Goal: Information Seeking & Learning: Learn about a topic

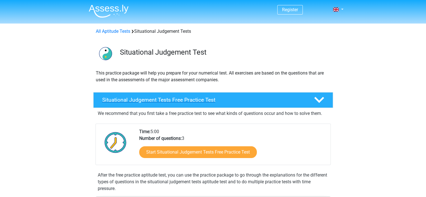
click at [197, 103] on div "Situational Judgement Tests Free Practice Test" at bounding box center [213, 100] width 240 height 16
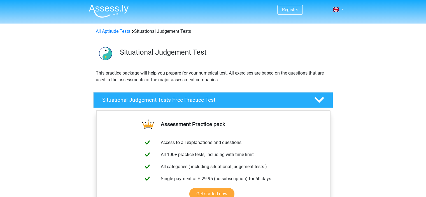
click at [315, 97] on icon at bounding box center [319, 100] width 10 height 10
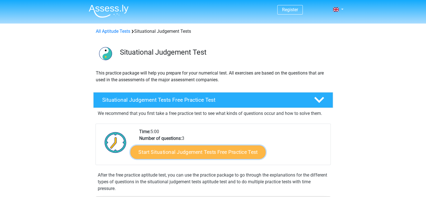
click at [183, 154] on link "Start Situational Judgement Tests Free Practice Test" at bounding box center [197, 151] width 135 height 13
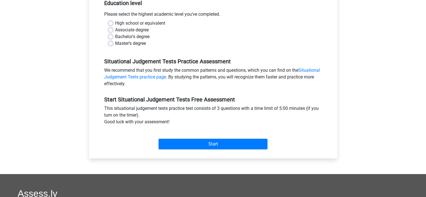
scroll to position [121, 0]
click at [115, 45] on label "Master's degree" at bounding box center [130, 43] width 31 height 7
click at [111, 45] on input "Master's degree" at bounding box center [110, 43] width 4 height 6
radio input "true"
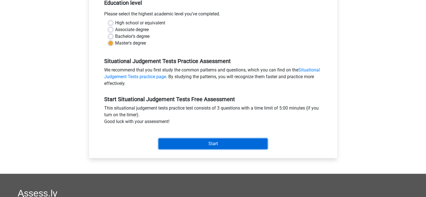
click at [199, 146] on input "Start" at bounding box center [213, 143] width 109 height 11
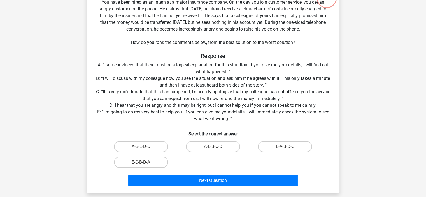
scroll to position [49, 0]
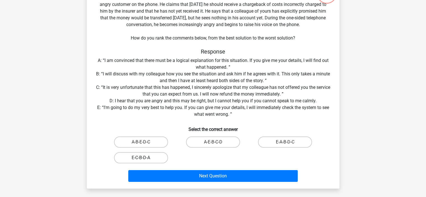
click at [138, 157] on label "E-C-B-D-A" at bounding box center [141, 157] width 54 height 11
click at [141, 158] on input "E-C-B-D-A" at bounding box center [143, 160] width 4 height 4
radio input "true"
click at [286, 145] on input "E-A-B-D-C" at bounding box center [287, 144] width 4 height 4
radio input "true"
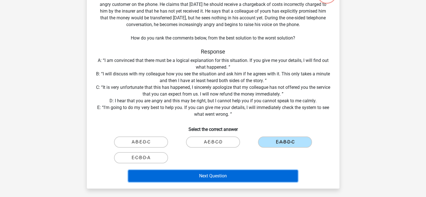
click at [239, 173] on button "Next Question" at bounding box center [212, 176] width 169 height 12
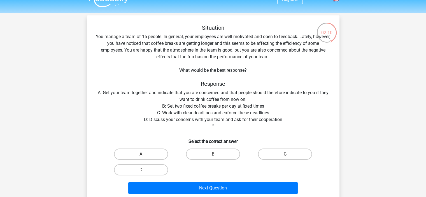
scroll to position [0, 0]
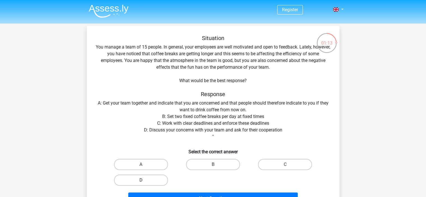
click at [151, 181] on label "D" at bounding box center [141, 180] width 54 height 11
click at [145, 181] on input "D" at bounding box center [143, 182] width 4 height 4
radio input "true"
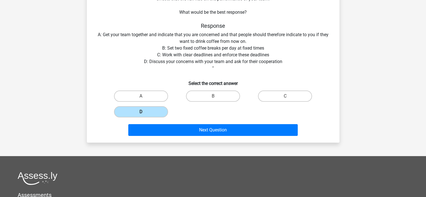
scroll to position [69, 0]
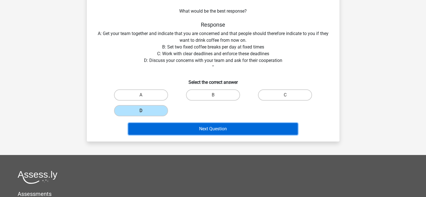
click at [213, 125] on button "Next Question" at bounding box center [212, 129] width 169 height 12
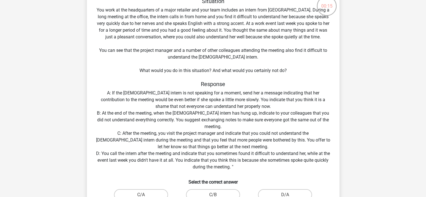
scroll to position [37, 0]
click at [36, 142] on div "Register Nederlands English" at bounding box center [213, 183] width 426 height 440
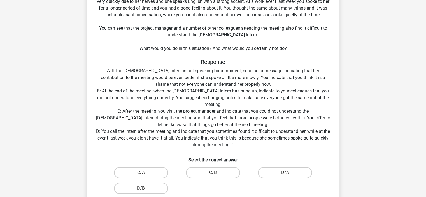
scroll to position [74, 0]
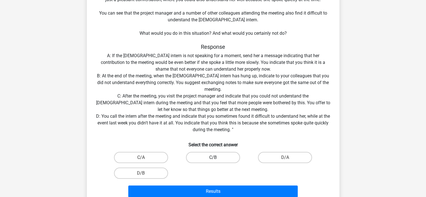
click at [212, 155] on label "C/B" at bounding box center [213, 157] width 54 height 11
click at [213, 157] on input "C/B" at bounding box center [215, 159] width 4 height 4
radio input "true"
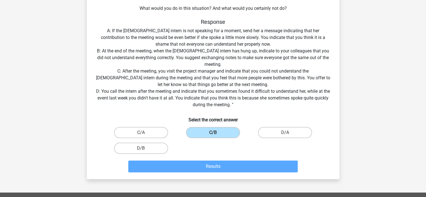
scroll to position [100, 0]
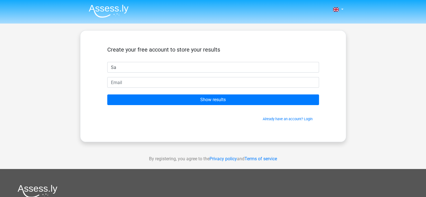
type input "Sachin"
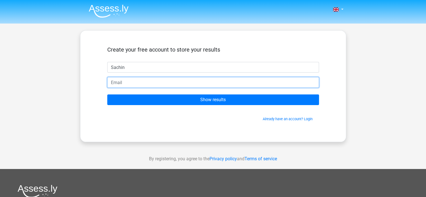
click at [162, 82] on input "email" at bounding box center [213, 82] width 212 height 11
type input "sachinji2@rediffmail.com"
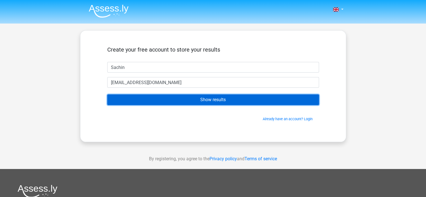
click at [146, 99] on input "Show results" at bounding box center [213, 99] width 212 height 11
